Goal: Check status: Check status

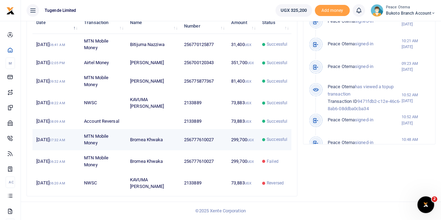
scroll to position [263, 0]
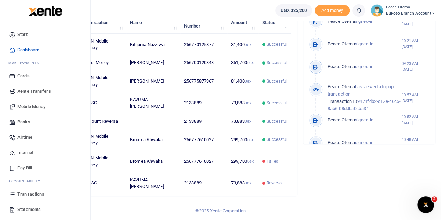
click at [25, 196] on span "Transactions" at bounding box center [30, 194] width 27 height 7
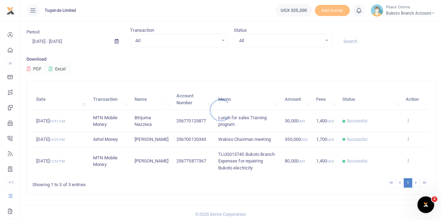
scroll to position [29, 0]
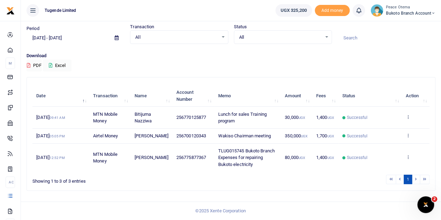
click at [416, 180] on li at bounding box center [416, 179] width 8 height 9
click at [414, 179] on li at bounding box center [416, 179] width 8 height 9
click at [416, 180] on li at bounding box center [416, 179] width 8 height 9
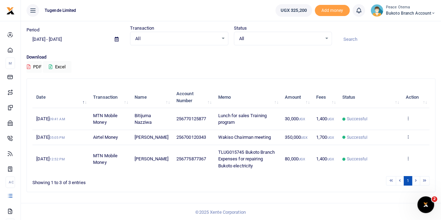
scroll to position [29, 0]
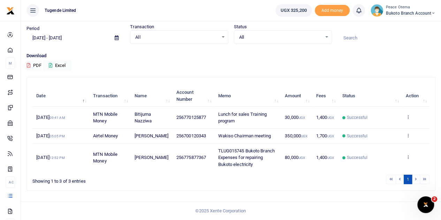
click at [416, 180] on li at bounding box center [416, 179] width 8 height 9
click at [423, 179] on li at bounding box center [424, 179] width 9 height 9
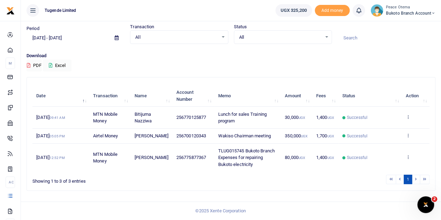
click at [425, 179] on li at bounding box center [424, 179] width 9 height 9
click at [115, 36] on icon at bounding box center [117, 38] width 4 height 5
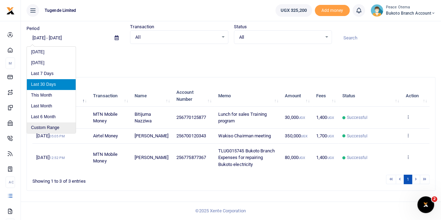
click at [44, 123] on li "Custom Range" at bounding box center [51, 127] width 49 height 11
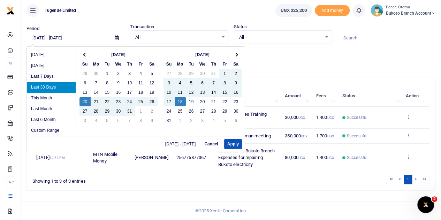
click at [37, 32] on input "[DATE] - [DATE]" at bounding box center [68, 38] width 83 height 12
click at [44, 32] on input "[DATE] - [DATE]" at bounding box center [68, 38] width 83 height 12
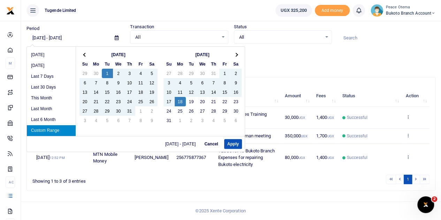
click at [66, 32] on input "[DATE] - [DATE]" at bounding box center [68, 38] width 83 height 12
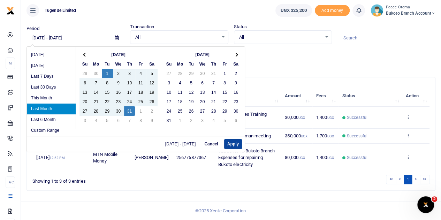
type input "[DATE] - [DATE]"
click at [233, 143] on button "Apply" at bounding box center [233, 144] width 18 height 10
